Goal: Information Seeking & Learning: Learn about a topic

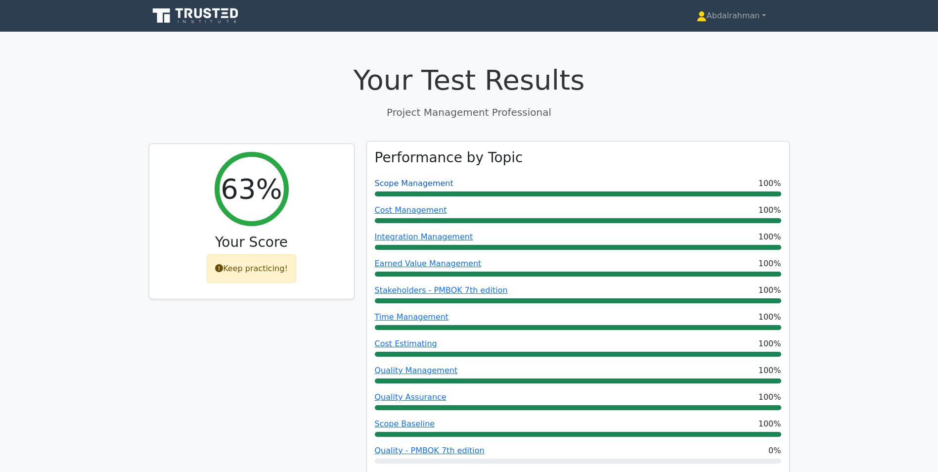
click at [415, 184] on link "Scope Management" at bounding box center [414, 183] width 79 height 9
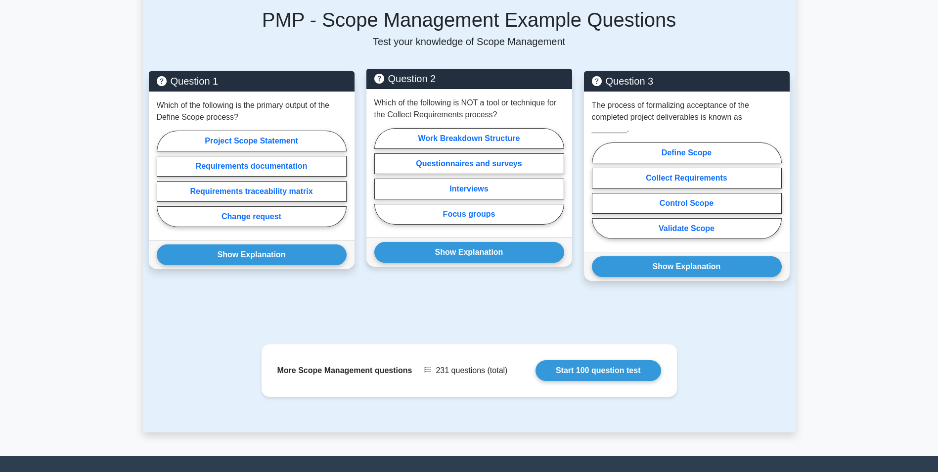
scroll to position [643, 0]
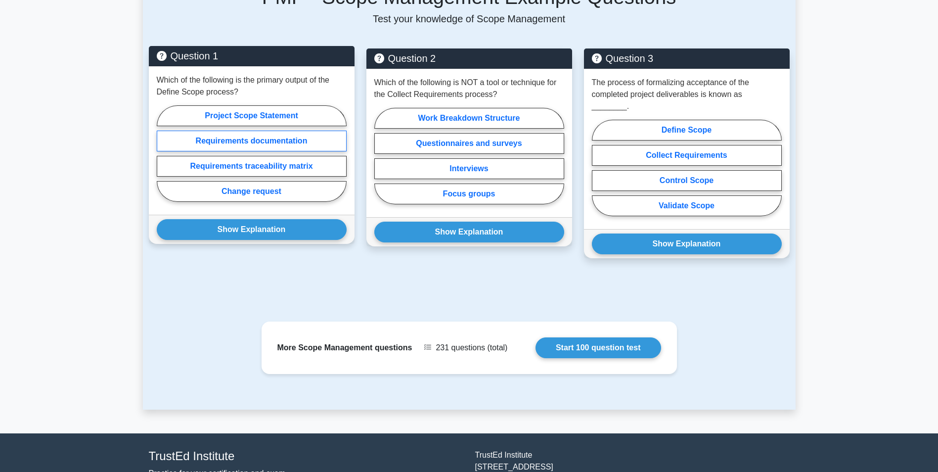
click at [264, 131] on label "Requirements documentation" at bounding box center [252, 141] width 190 height 21
click at [163, 153] on input "Requirements documentation" at bounding box center [160, 156] width 6 height 6
radio input "true"
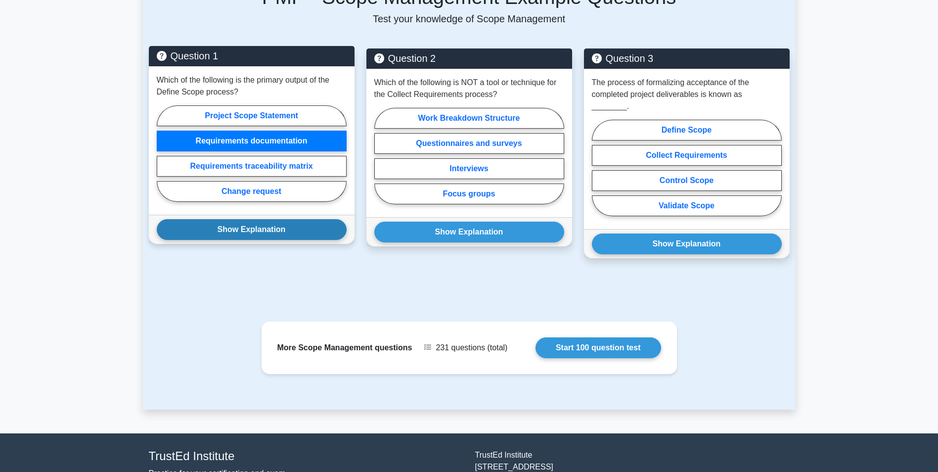
click at [294, 224] on button "Show Explanation" at bounding box center [252, 229] width 190 height 21
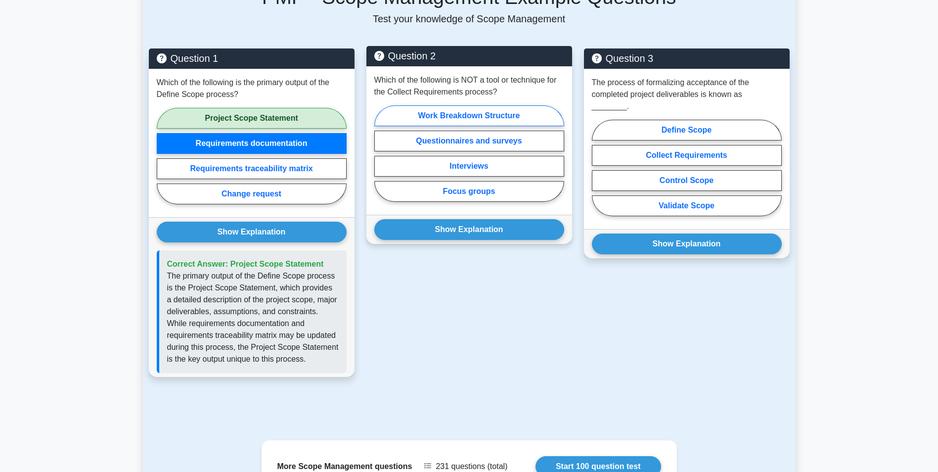
click at [476, 106] on label "Work Breakdown Structure" at bounding box center [469, 115] width 190 height 21
click at [381, 153] on input "Work Breakdown Structure" at bounding box center [377, 156] width 6 height 6
radio input "true"
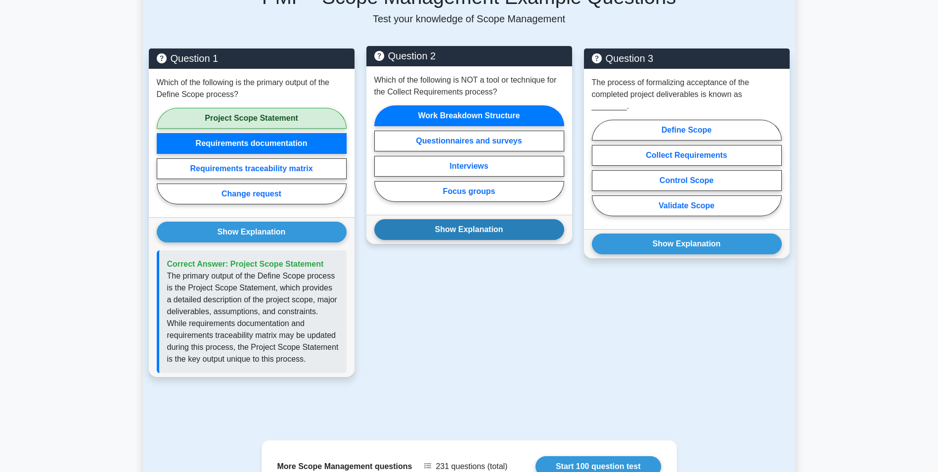
click at [493, 224] on button "Show Explanation" at bounding box center [469, 229] width 190 height 21
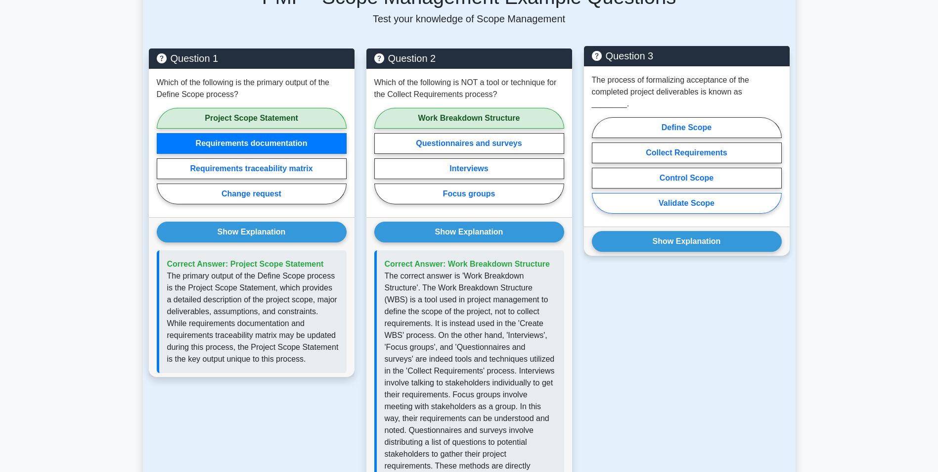
click at [705, 193] on label "Validate Scope" at bounding box center [687, 203] width 190 height 21
click at [598, 172] on input "Validate Scope" at bounding box center [595, 168] width 6 height 6
radio input "true"
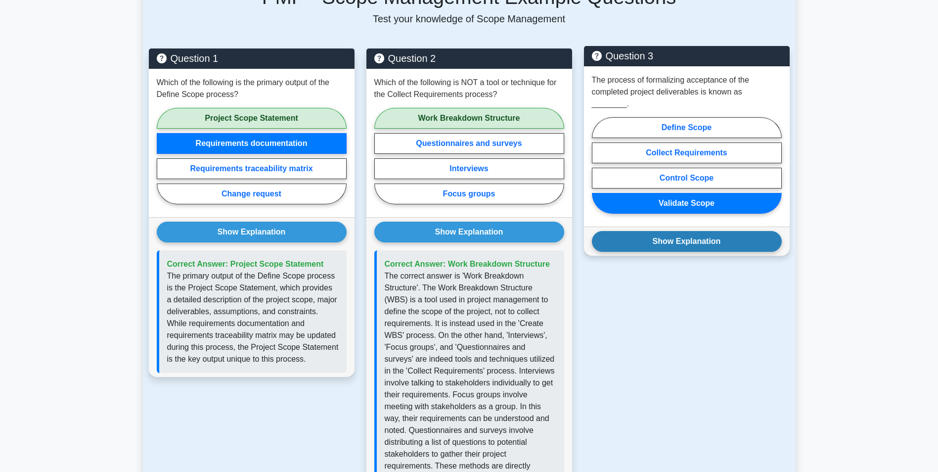
click at [706, 231] on button "Show Explanation" at bounding box center [687, 241] width 190 height 21
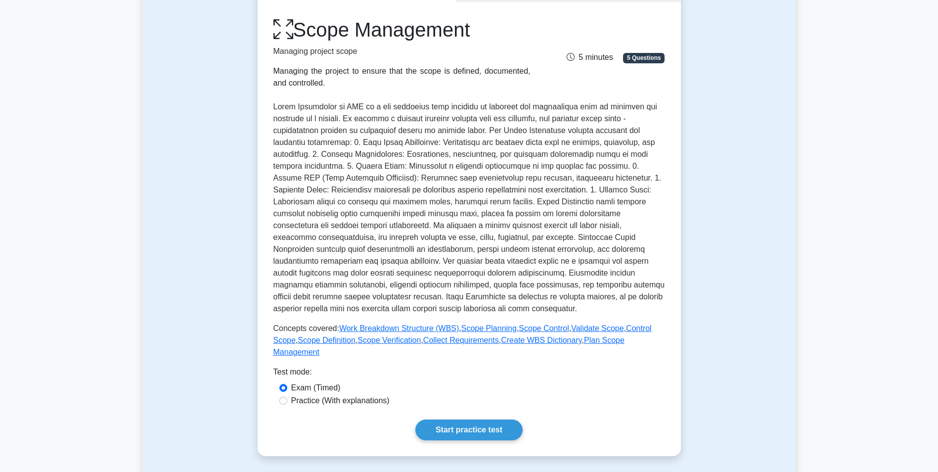
scroll to position [0, 0]
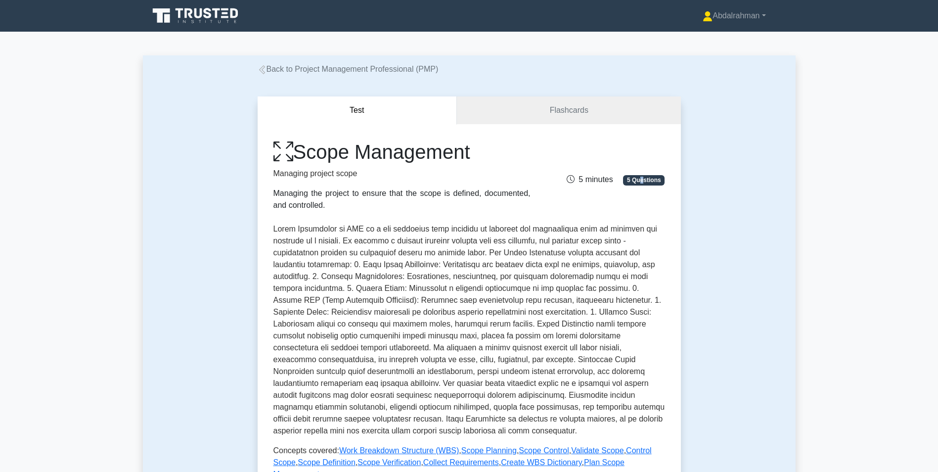
drag, startPoint x: 643, startPoint y: 183, endPoint x: 639, endPoint y: 178, distance: 6.0
click at [643, 183] on span "5 Questions" at bounding box center [644, 180] width 42 height 10
click at [591, 177] on span "5 minutes" at bounding box center [590, 179] width 46 height 8
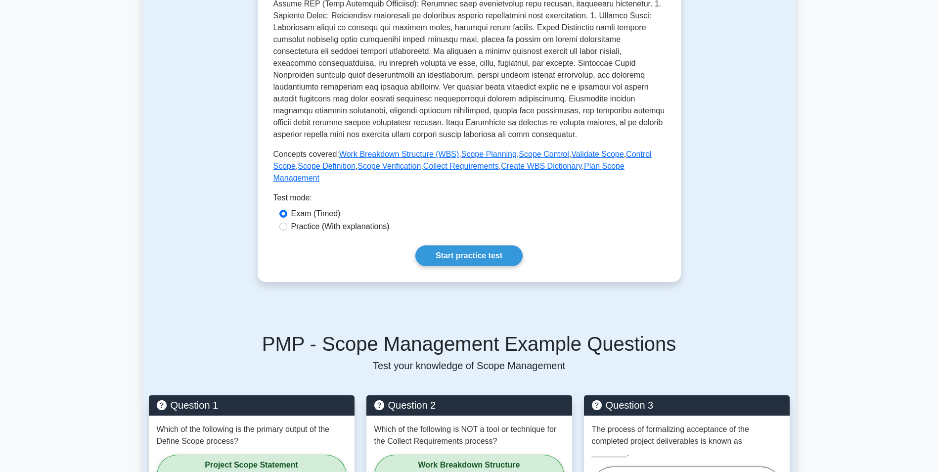
scroll to position [297, 0]
click at [460, 245] on link "Start practice test" at bounding box center [468, 255] width 107 height 21
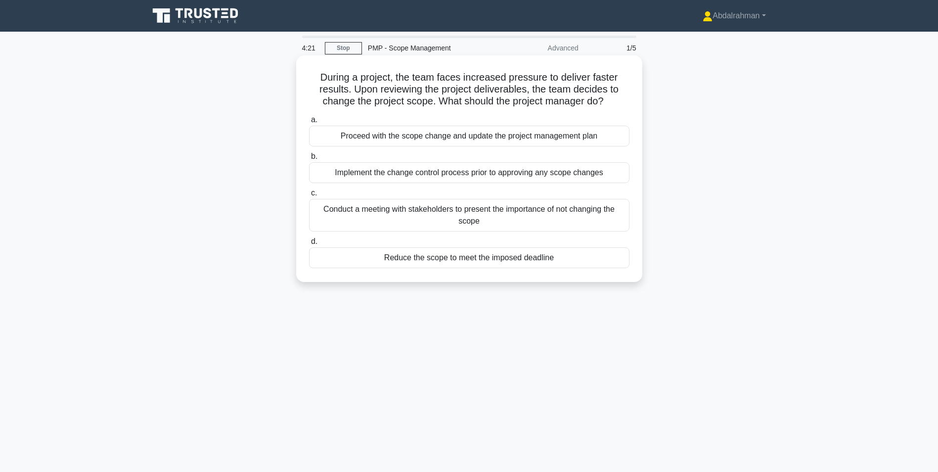
click at [508, 173] on div "Implement the change control process prior to approving any scope changes" at bounding box center [469, 172] width 321 height 21
click at [309, 160] on input "b. Implement the change control process prior to approving any scope changes" at bounding box center [309, 156] width 0 height 6
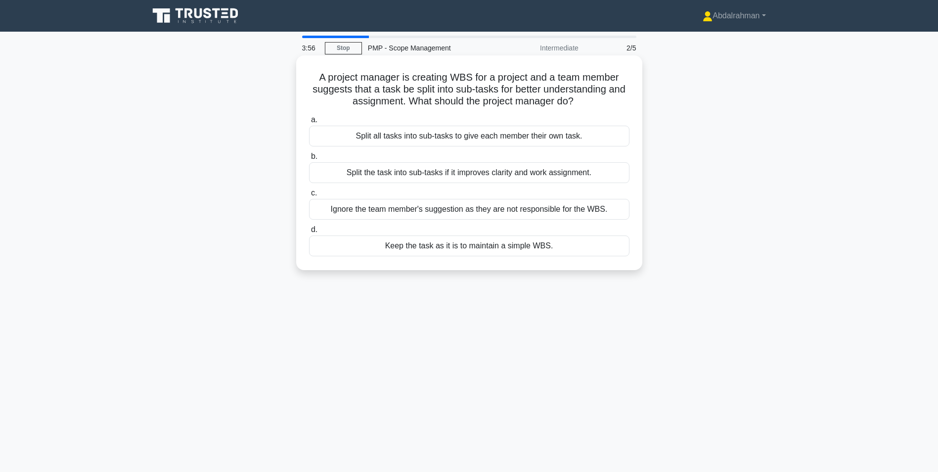
click at [529, 177] on div "Split the task into sub-tasks if it improves clarity and work assignment." at bounding box center [469, 172] width 321 height 21
click at [309, 160] on input "b. Split the task into sub-tasks if it improves clarity and work assignment." at bounding box center [309, 156] width 0 height 6
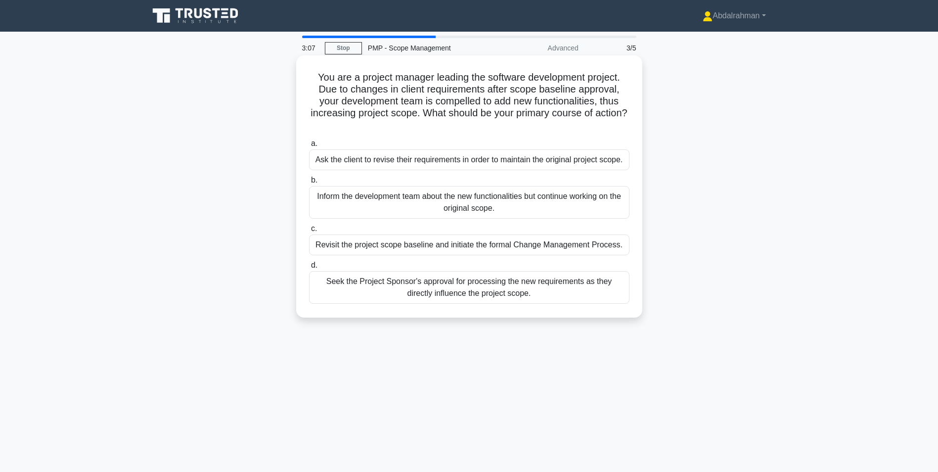
click at [551, 248] on div "Revisit the project scope baseline and initiate the formal Change Management Pr…" at bounding box center [469, 244] width 321 height 21
click at [309, 232] on input "c. Revisit the project scope baseline and initiate the formal Change Management…" at bounding box center [309, 229] width 0 height 6
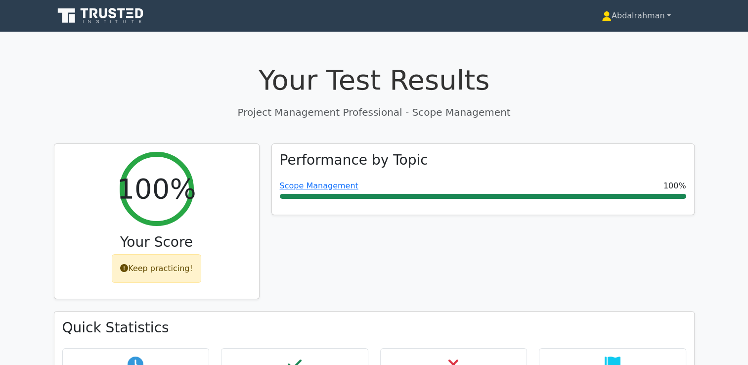
click at [652, 17] on link "Abdalrahman" at bounding box center [636, 16] width 117 height 20
click at [661, 15] on link "Abdalrahman" at bounding box center [636, 16] width 117 height 20
click at [671, 15] on link "Abdalrahman" at bounding box center [636, 16] width 117 height 20
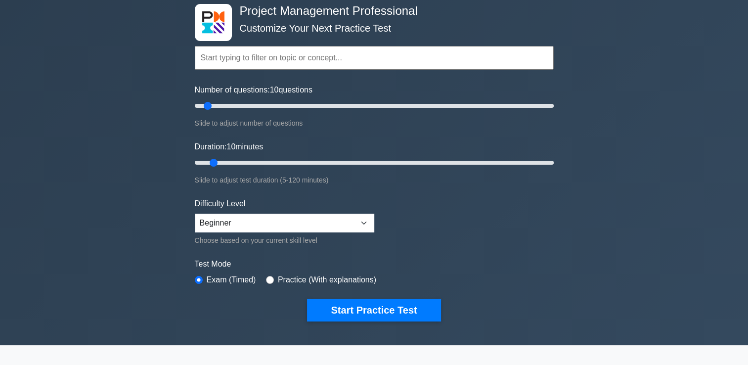
scroll to position [49, 0]
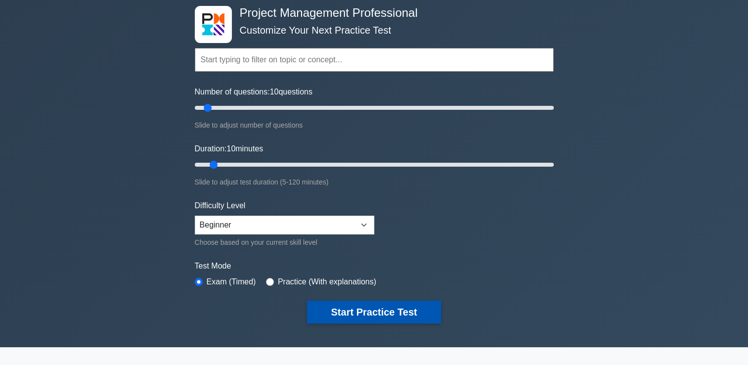
click at [400, 312] on button "Start Practice Test" at bounding box center [374, 312] width 134 height 23
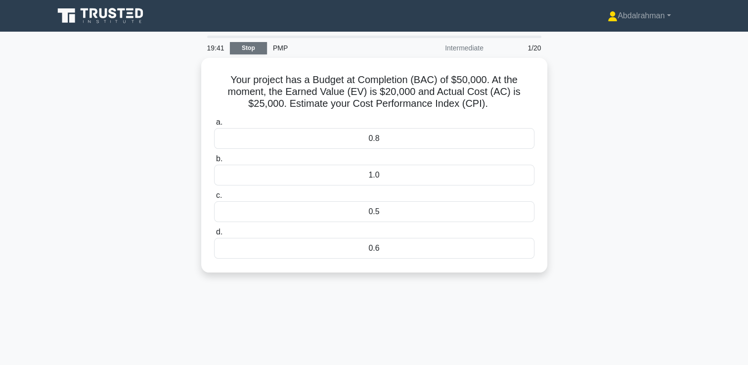
click at [246, 46] on link "Stop" at bounding box center [248, 48] width 37 height 12
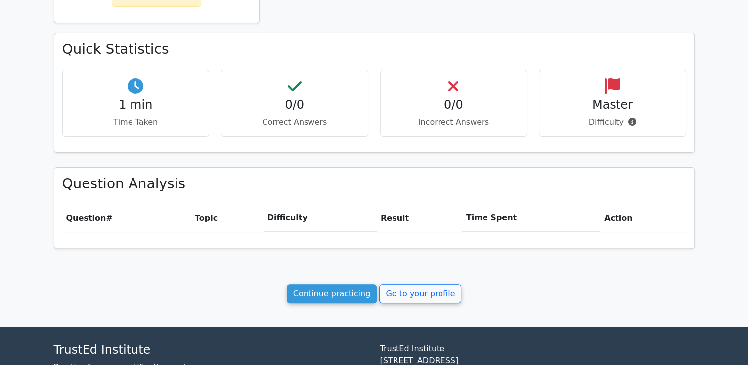
scroll to position [297, 0]
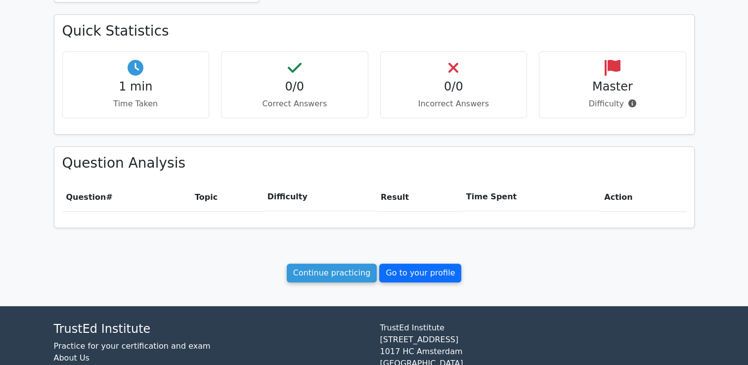
click at [405, 276] on link "Go to your profile" at bounding box center [420, 273] width 82 height 19
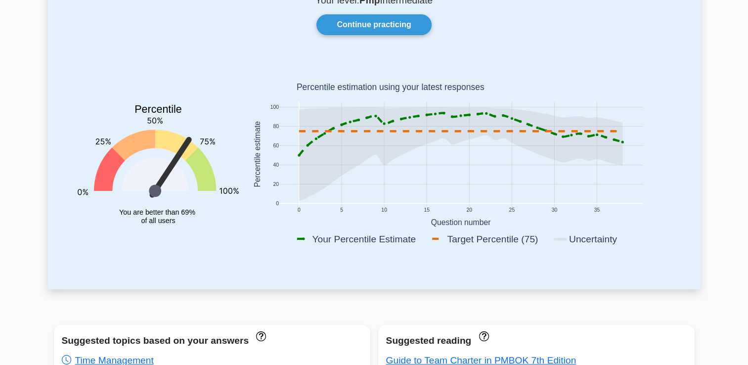
scroll to position [49, 0]
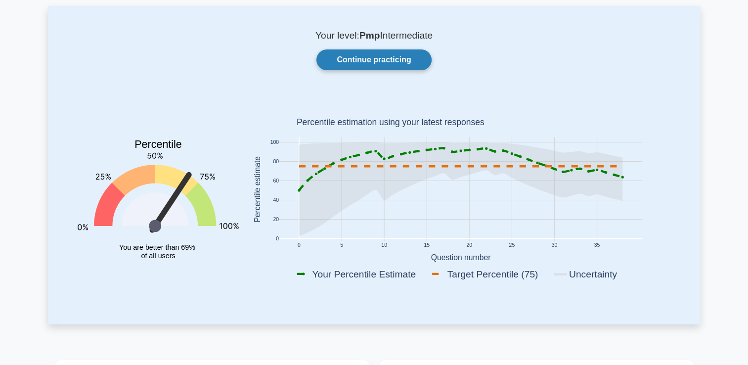
click at [379, 65] on link "Continue practicing" at bounding box center [374, 59] width 115 height 21
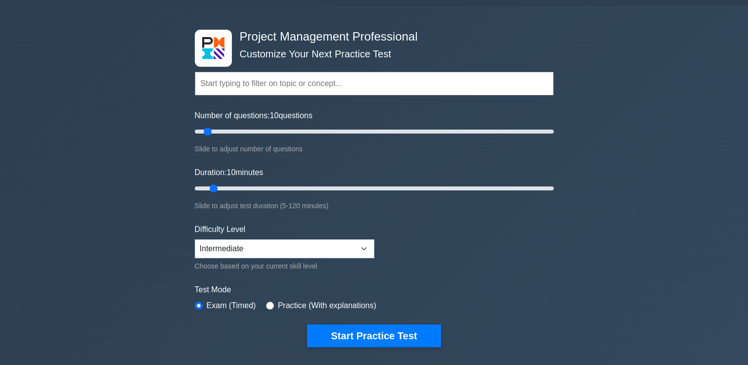
scroll to position [49, 0]
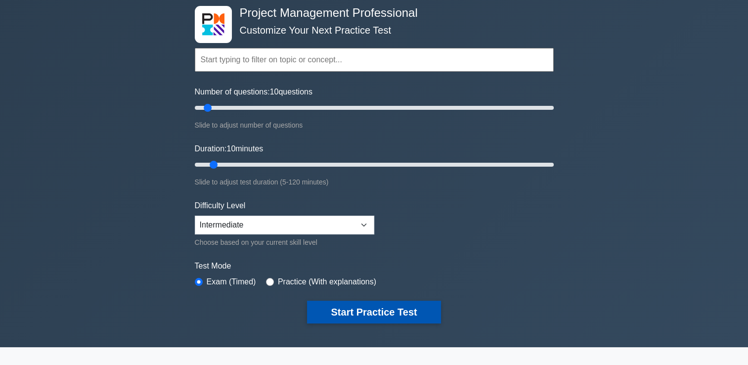
click at [391, 314] on button "Start Practice Test" at bounding box center [374, 312] width 134 height 23
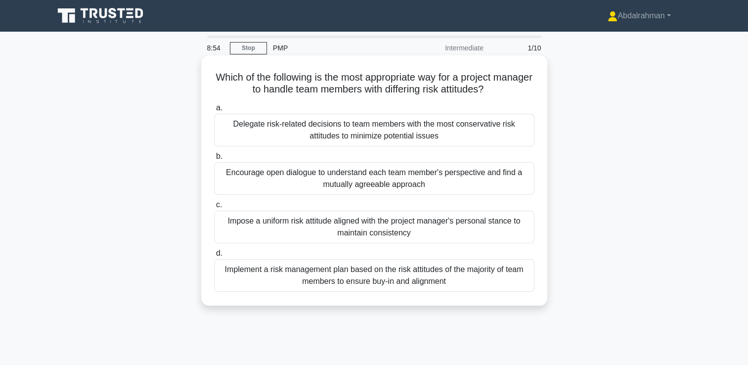
click at [355, 177] on div "Encourage open dialogue to understand each team member's perspective and find a…" at bounding box center [374, 178] width 321 height 33
click at [214, 160] on input "b. Encourage open dialogue to understand each team member's perspective and fin…" at bounding box center [214, 156] width 0 height 6
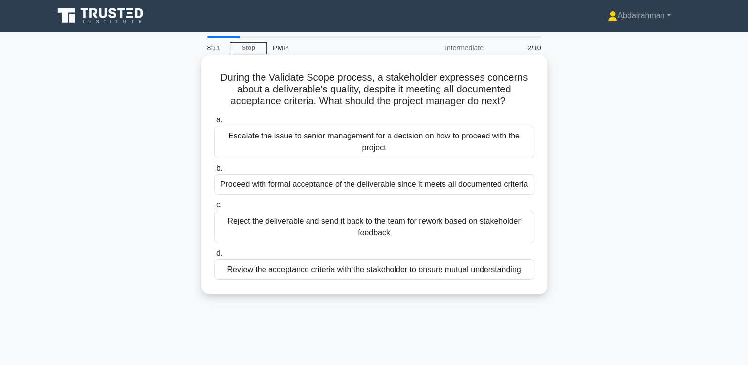
click at [386, 275] on div "Review the acceptance criteria with the stakeholder to ensure mutual understand…" at bounding box center [374, 269] width 321 height 21
click at [214, 257] on input "d. Review the acceptance criteria with the stakeholder to ensure mutual underst…" at bounding box center [214, 253] width 0 height 6
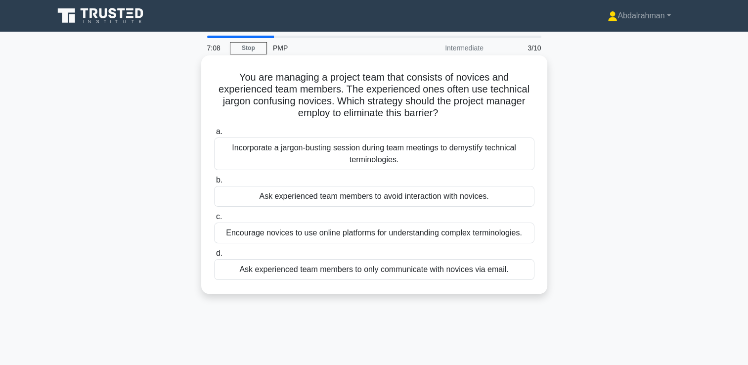
click at [378, 155] on div "Incorporate a jargon-busting session during team meetings to demystify technica…" at bounding box center [374, 154] width 321 height 33
click at [214, 135] on input "a. Incorporate a jargon-busting session during team meetings to demystify techn…" at bounding box center [214, 132] width 0 height 6
